Goal: Information Seeking & Learning: Learn about a topic

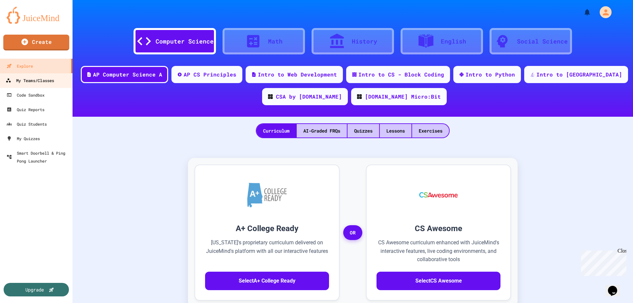
click at [32, 77] on div "My Teams/Classes" at bounding box center [30, 80] width 48 height 8
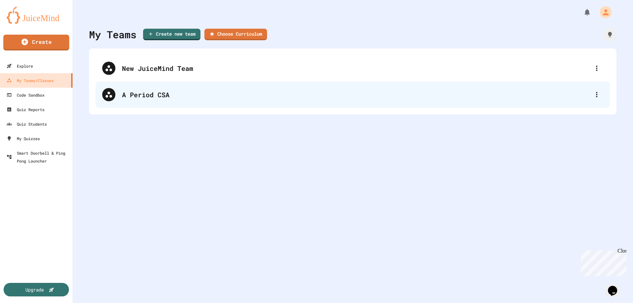
click at [145, 99] on div "A Period CSA" at bounding box center [356, 95] width 468 height 10
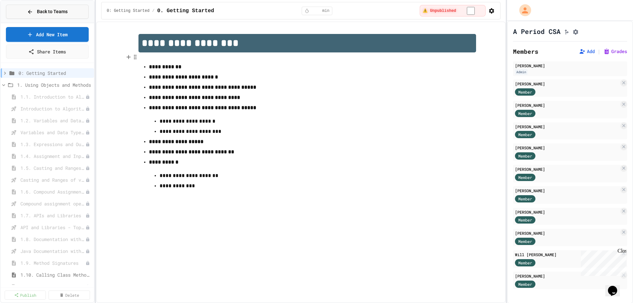
click at [29, 11] on icon at bounding box center [30, 12] width 6 height 6
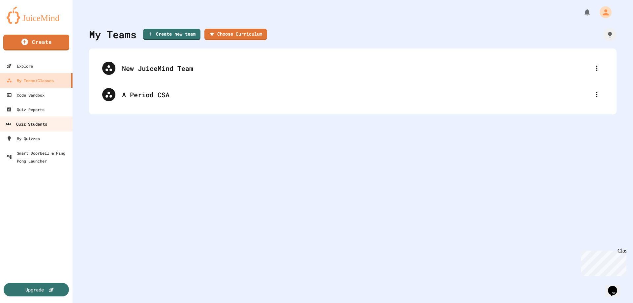
click at [38, 124] on div "Quiz Students" at bounding box center [27, 124] width 42 height 8
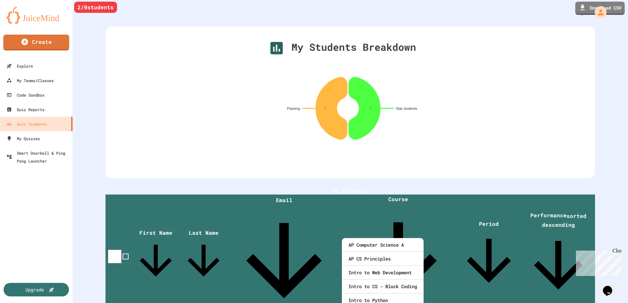
click at [458, 282] on div "2 / 0 students Download CSV My Students First Name Last Name Email Course Perio…" at bounding box center [350, 280] width 555 height 205
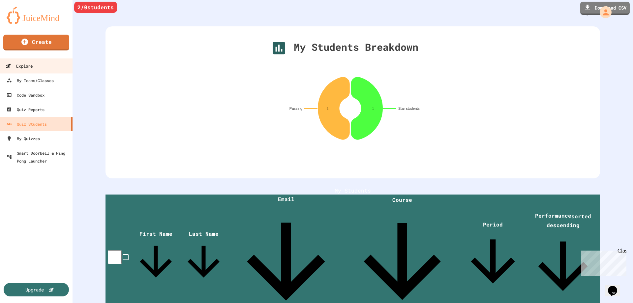
click at [16, 67] on div "Explore" at bounding box center [19, 66] width 27 height 8
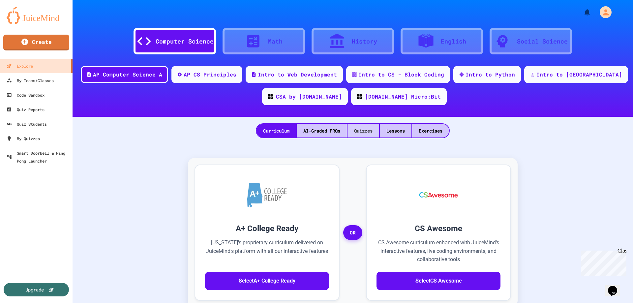
click at [367, 129] on div "Quizzes" at bounding box center [363, 131] width 32 height 14
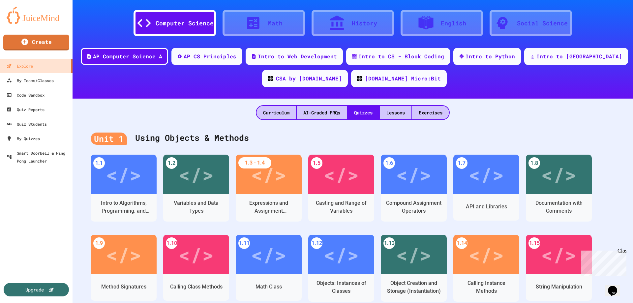
scroll to position [33, 0]
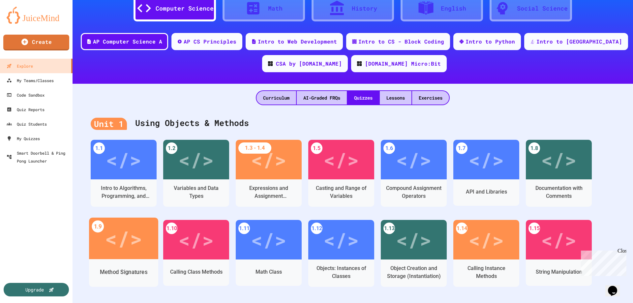
click at [122, 242] on div "</>" at bounding box center [123, 238] width 37 height 31
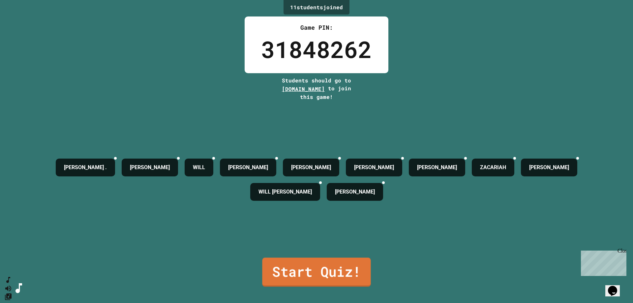
click at [327, 272] on link "Start Quiz!" at bounding box center [316, 271] width 108 height 29
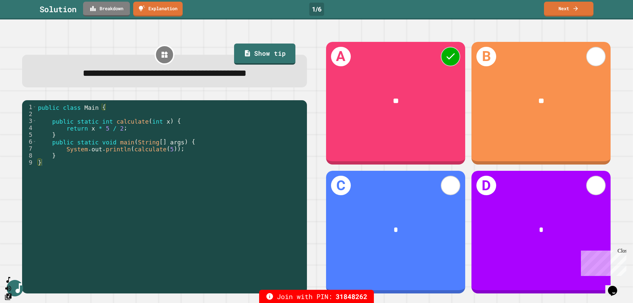
click at [566, 10] on link "Next" at bounding box center [568, 9] width 49 height 15
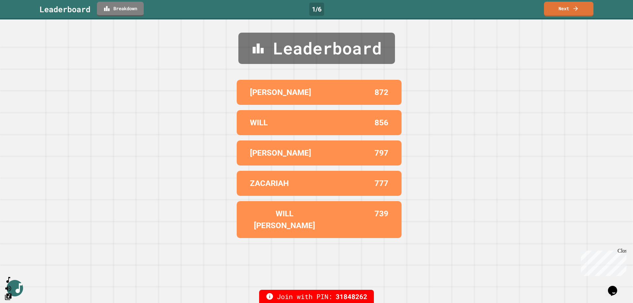
click at [564, 9] on link "Next" at bounding box center [568, 9] width 49 height 15
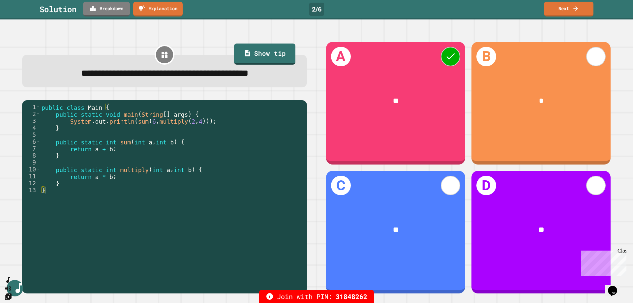
click at [564, 9] on link "Next" at bounding box center [568, 9] width 49 height 15
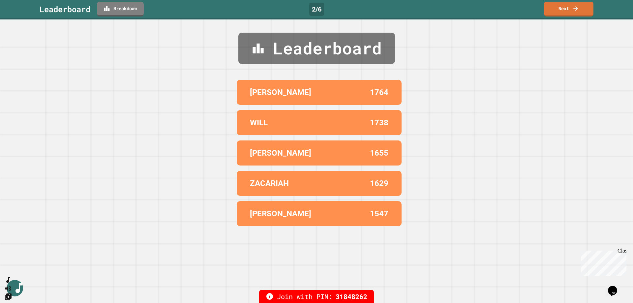
click at [565, 10] on link "Next" at bounding box center [568, 9] width 49 height 15
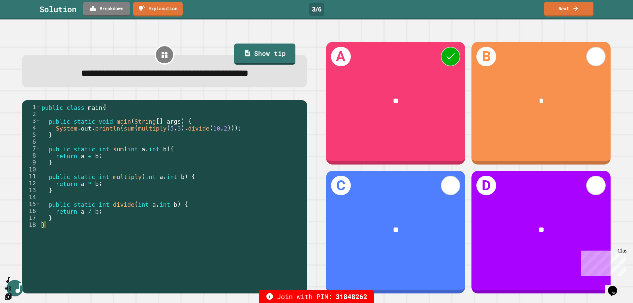
click at [567, 11] on link "Next" at bounding box center [568, 9] width 49 height 15
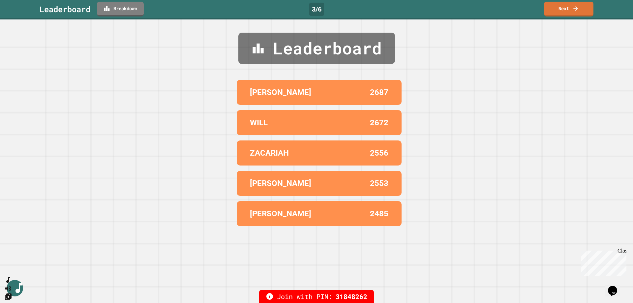
click at [561, 10] on link "Next" at bounding box center [568, 9] width 49 height 15
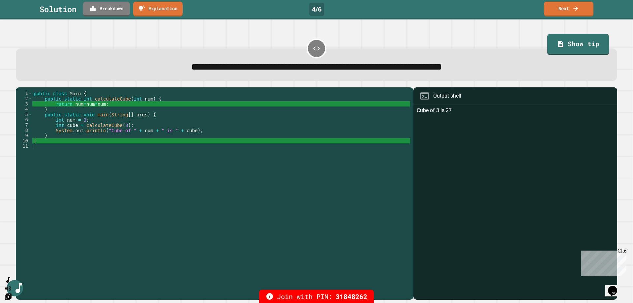
click at [573, 14] on link "Next" at bounding box center [568, 9] width 49 height 15
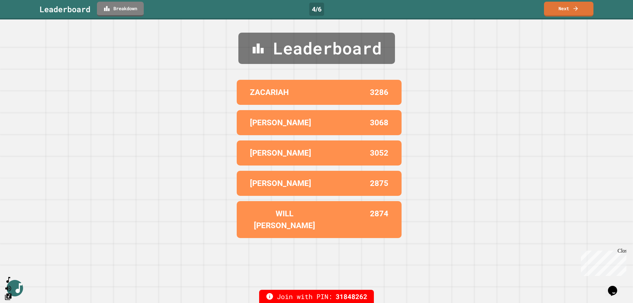
click at [556, 9] on link "Next" at bounding box center [568, 9] width 49 height 15
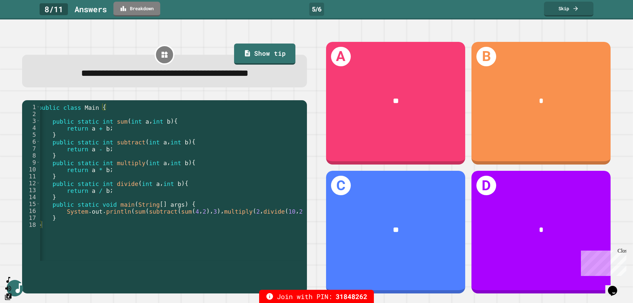
scroll to position [0, 2]
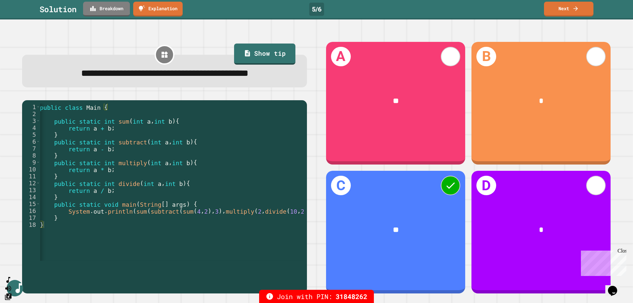
click at [560, 8] on link "Next" at bounding box center [568, 9] width 49 height 15
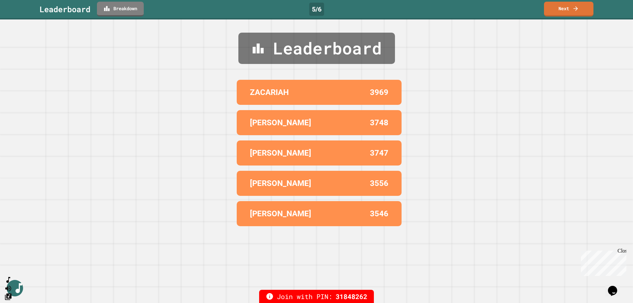
click at [559, 9] on link "Next" at bounding box center [568, 9] width 49 height 15
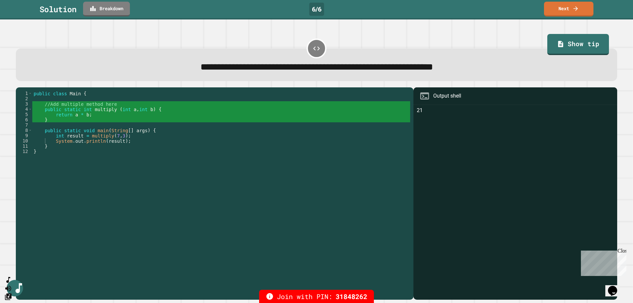
click at [567, 14] on link "Next" at bounding box center [568, 9] width 49 height 15
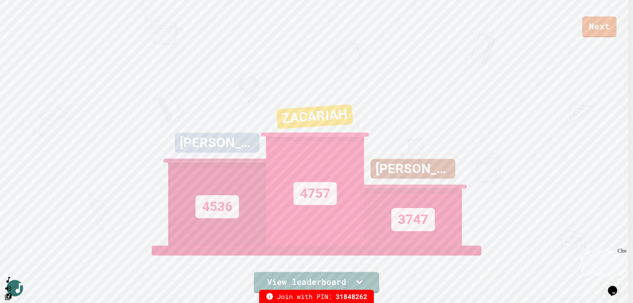
click at [602, 24] on link "Next" at bounding box center [599, 26] width 34 height 21
